Goal: Find specific page/section: Find specific page/section

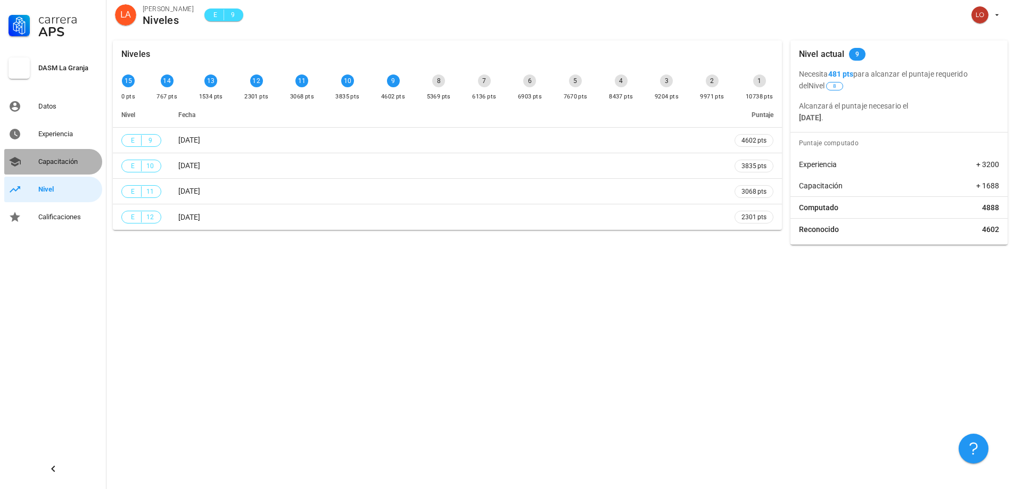
click at [75, 168] on div "Capacitación" at bounding box center [68, 161] width 60 height 17
